Goal: Information Seeking & Learning: Learn about a topic

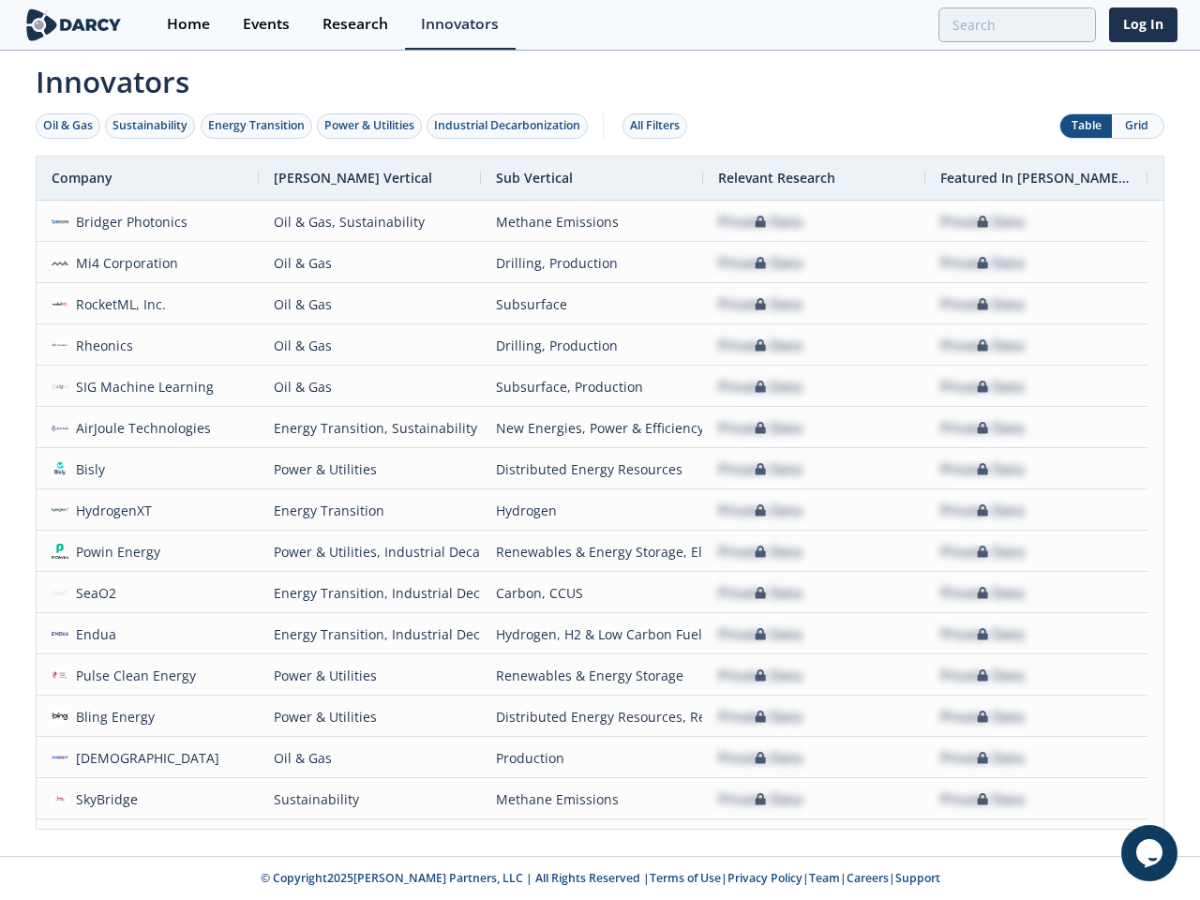
click at [68, 126] on div "Oil & Gas" at bounding box center [68, 125] width 50 height 17
click at [151, 126] on div "Sustainability" at bounding box center [150, 125] width 75 height 17
click at [257, 126] on div "Energy Transition" at bounding box center [256, 125] width 97 height 17
click at [371, 126] on div "Power & Utilities" at bounding box center [369, 125] width 90 height 17
click at [511, 126] on div "Industrial Decarbonization" at bounding box center [507, 125] width 146 height 17
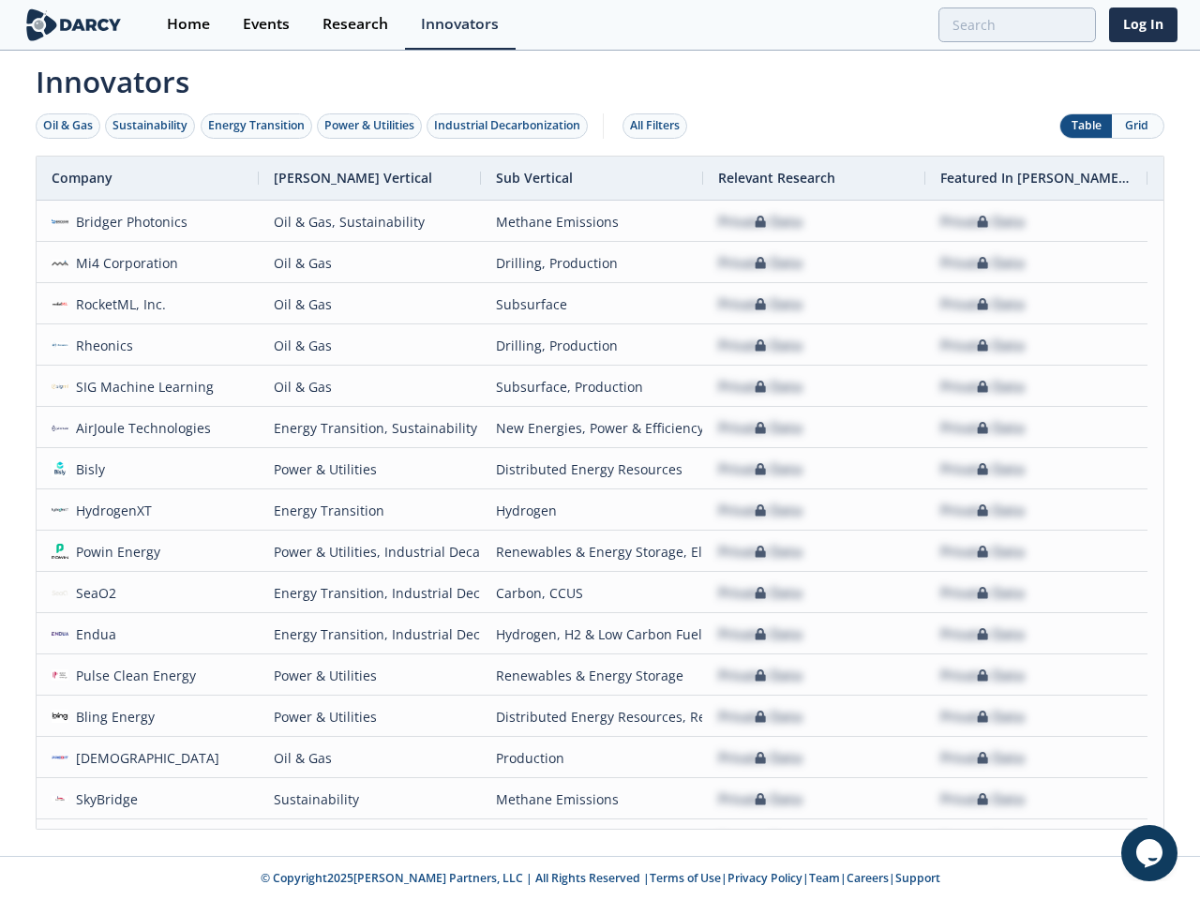
click at [660, 126] on div "All Filters" at bounding box center [655, 125] width 50 height 17
